Goal: Task Accomplishment & Management: Manage account settings

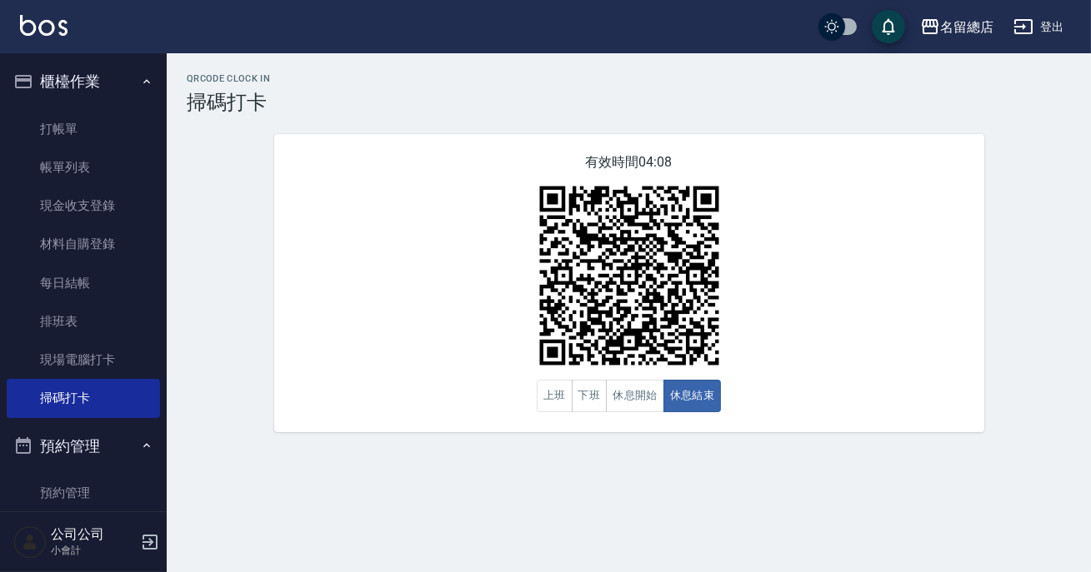
scroll to position [217, 0]
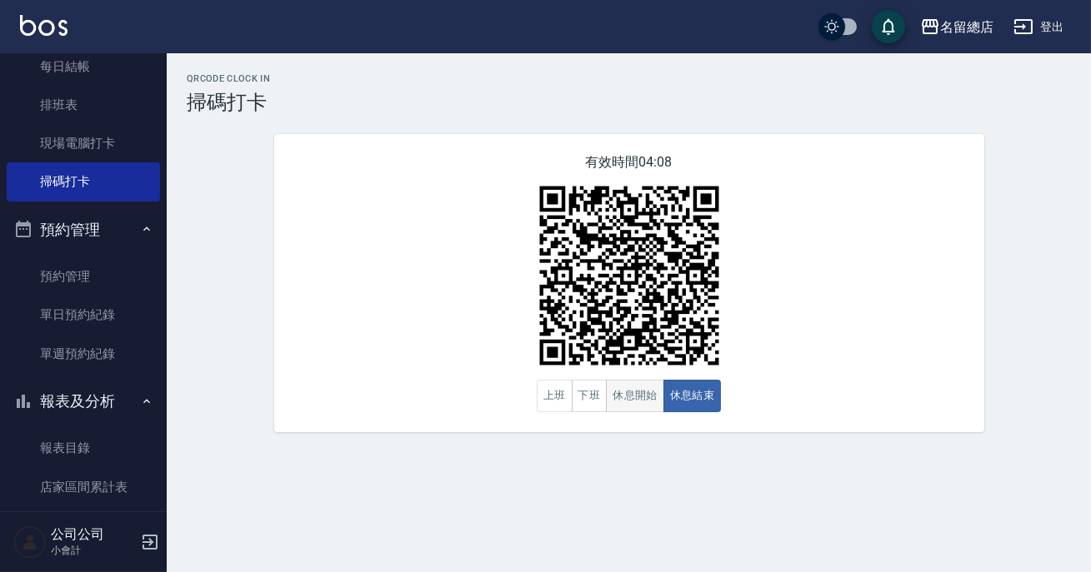
drag, startPoint x: 0, startPoint y: 0, endPoint x: 620, endPoint y: 409, distance: 742.7
click at [620, 409] on button "休息開始" at bounding box center [635, 396] width 58 height 32
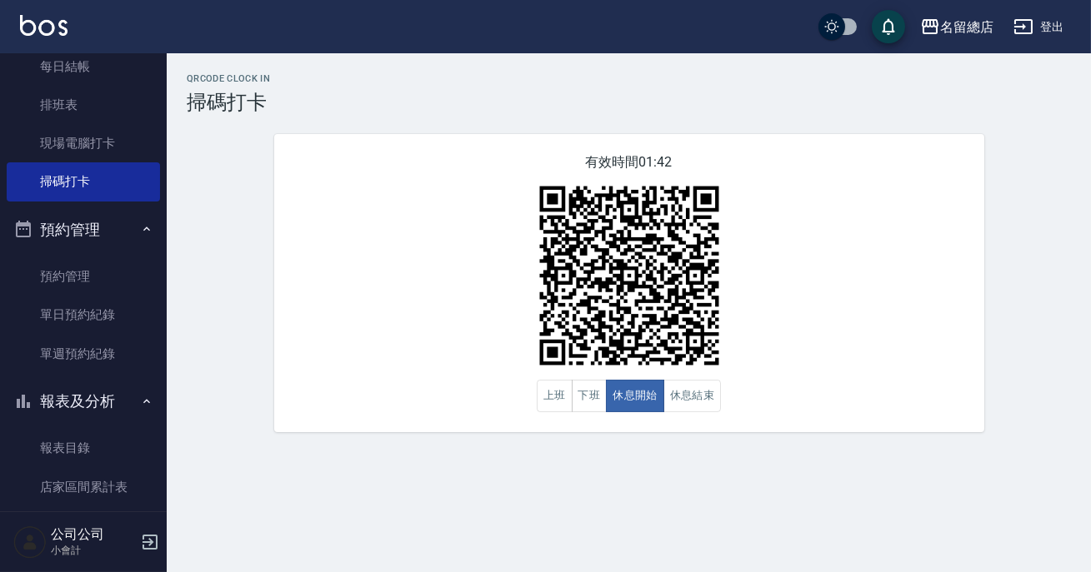
drag, startPoint x: 620, startPoint y: 409, endPoint x: 636, endPoint y: 464, distance: 57.2
click at [636, 464] on div "QRcode Clock In 掃碼打卡 有效時間 01:42 上班 下班 休息開始 休息結束" at bounding box center [545, 286] width 1091 height 572
click at [691, 411] on button "休息結束" at bounding box center [692, 396] width 58 height 32
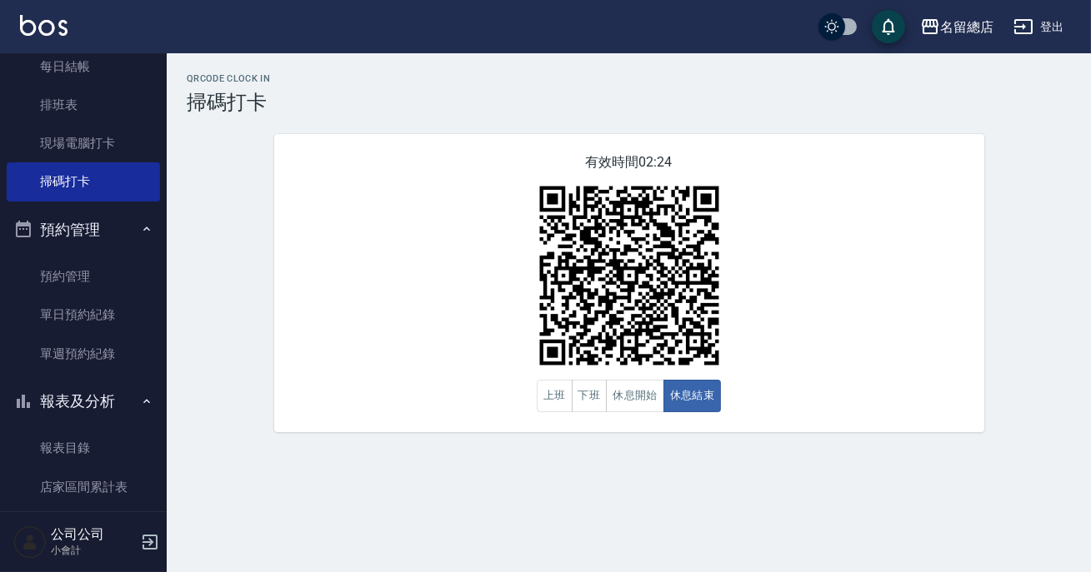
click at [177, 283] on div "QRcode Clock In 掃碼打卡 有效時間 02:24 上班 下班 休息開始 休息結束" at bounding box center [629, 252] width 924 height 359
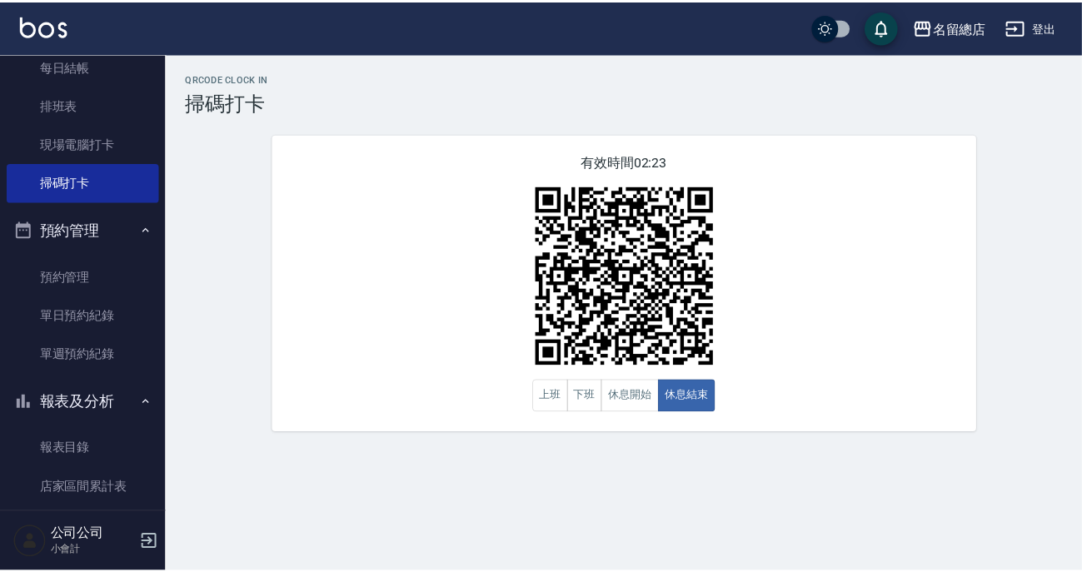
scroll to position [444, 0]
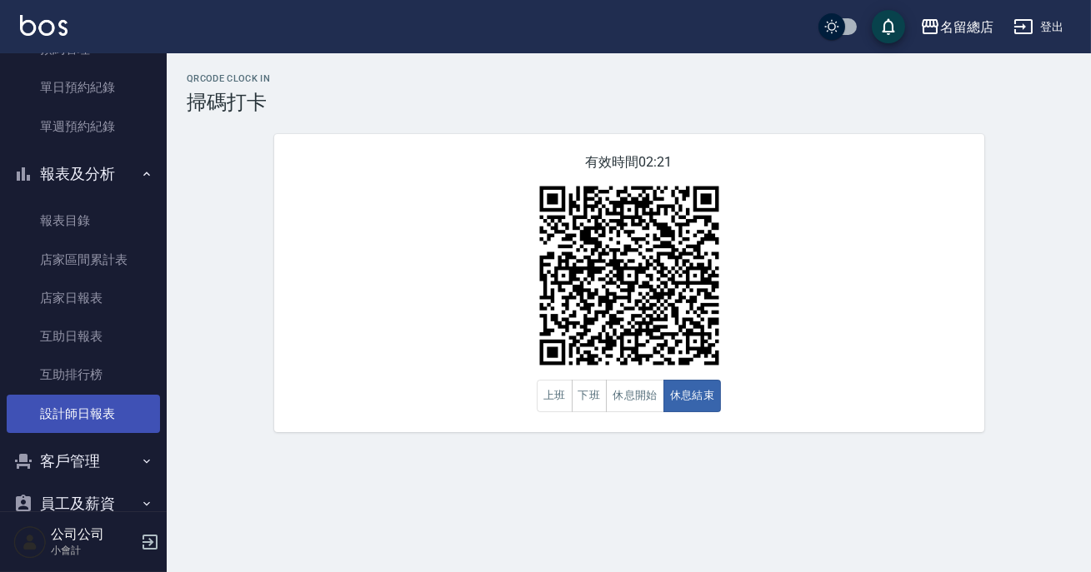
click at [116, 397] on link "設計師日報表" at bounding box center [83, 414] width 153 height 38
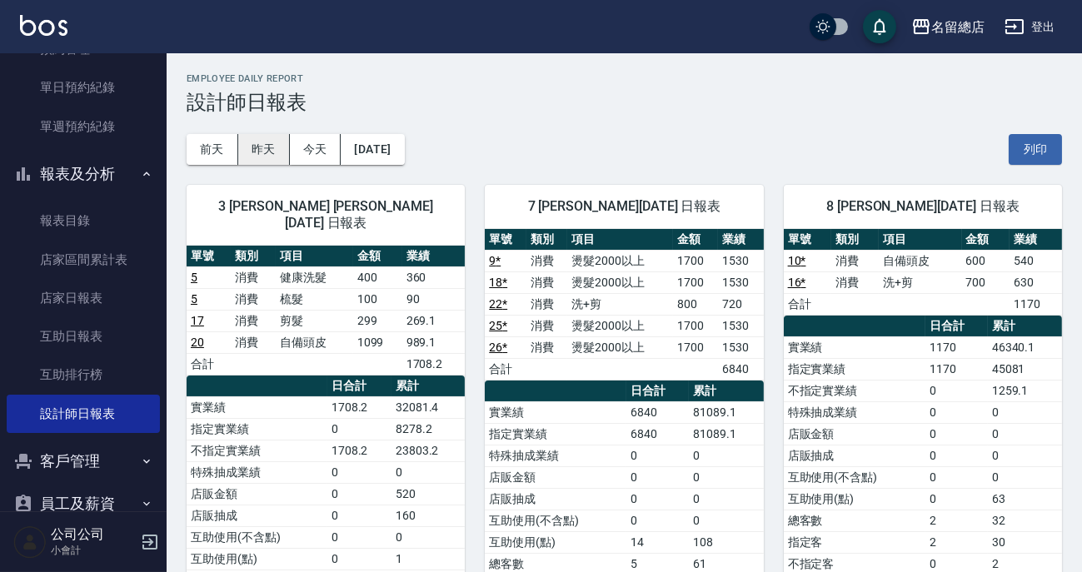
click at [267, 155] on button "昨天" at bounding box center [264, 149] width 52 height 31
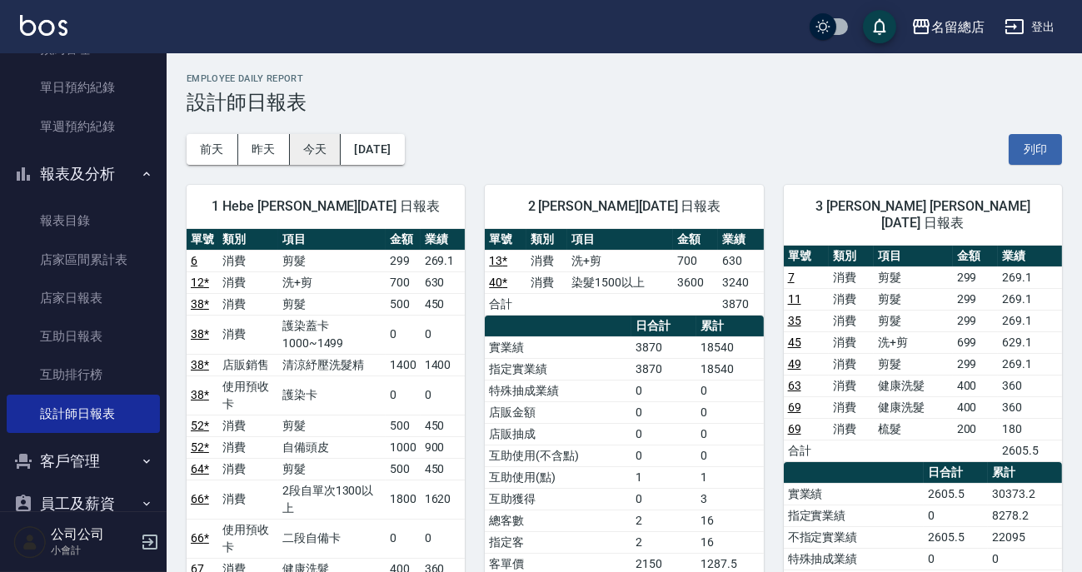
click at [305, 157] on button "今天" at bounding box center [316, 149] width 52 height 31
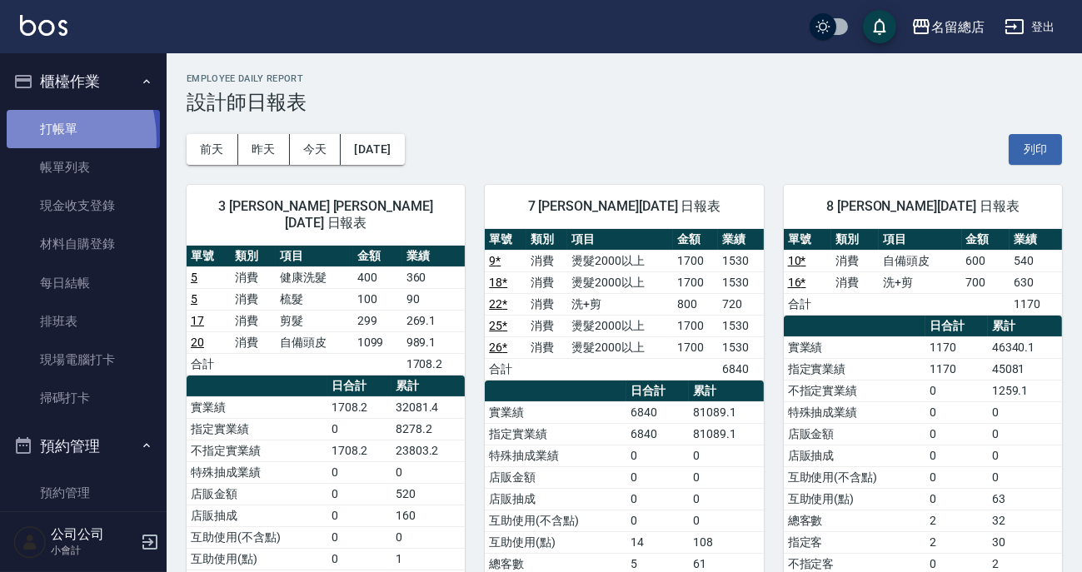
click at [30, 139] on link "打帳單" at bounding box center [83, 129] width 153 height 38
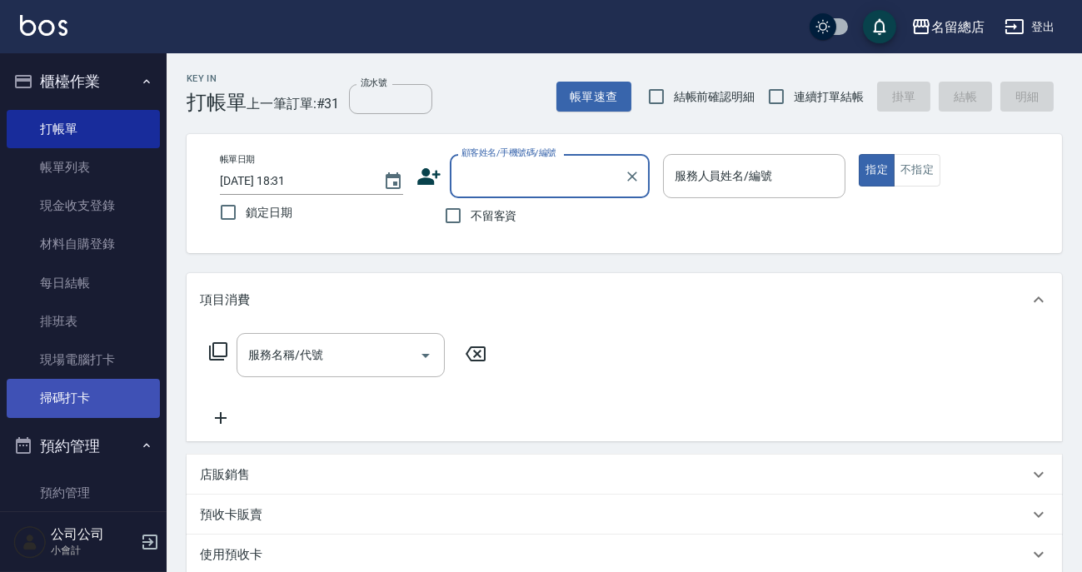
click at [105, 398] on link "掃碼打卡" at bounding box center [83, 398] width 153 height 38
